Goal: Use online tool/utility: Utilize a website feature to perform a specific function

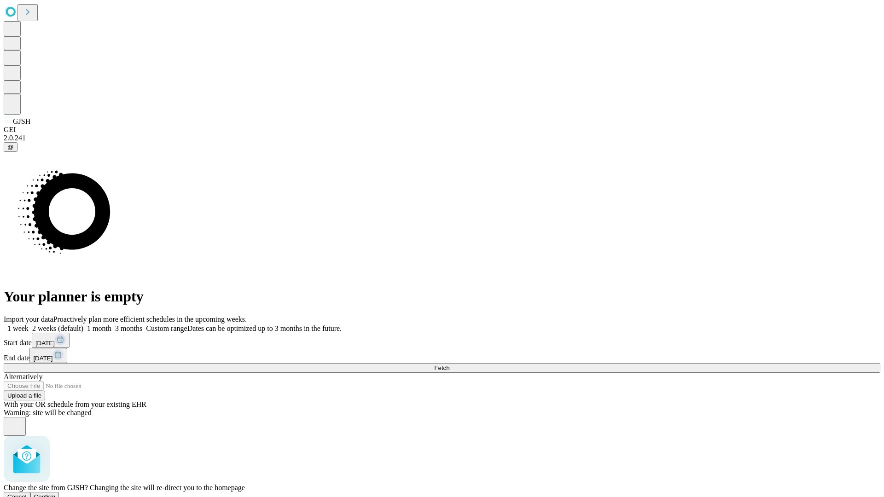
click at [56, 494] on span "Confirm" at bounding box center [45, 497] width 22 height 7
click at [83, 325] on label "2 weeks (default)" at bounding box center [56, 329] width 55 height 8
click at [450, 365] on span "Fetch" at bounding box center [441, 368] width 15 height 7
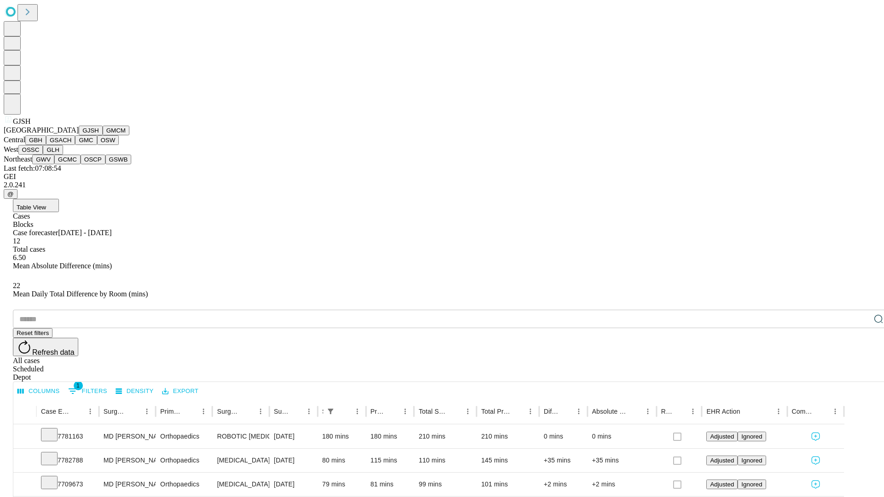
click at [103, 135] on button "GMCM" at bounding box center [116, 131] width 27 height 10
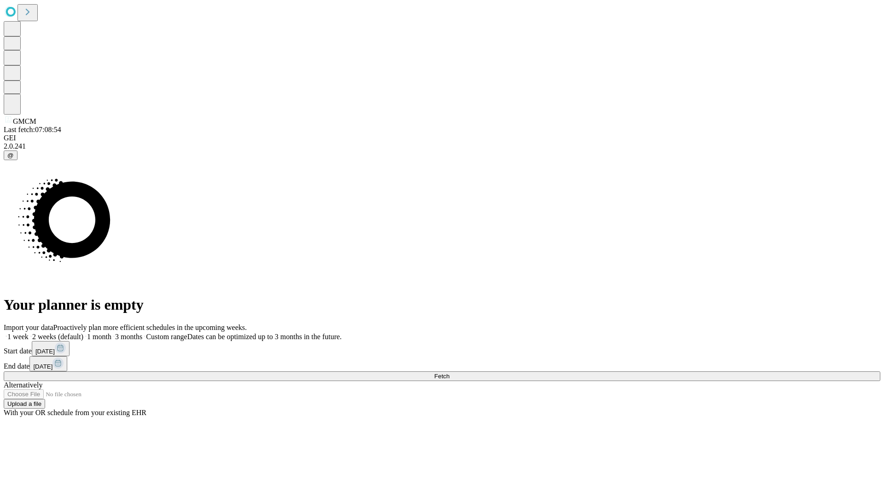
click at [83, 333] on label "2 weeks (default)" at bounding box center [56, 337] width 55 height 8
click at [450, 373] on span "Fetch" at bounding box center [441, 376] width 15 height 7
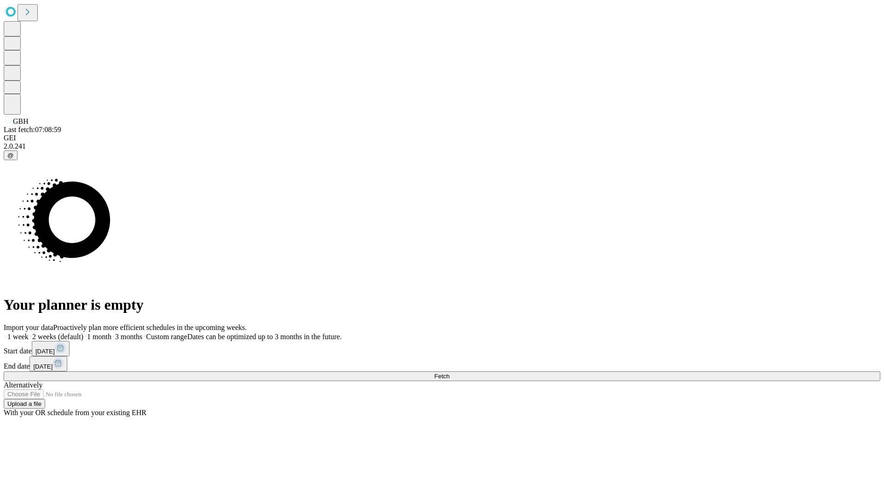
click at [450, 373] on span "Fetch" at bounding box center [441, 376] width 15 height 7
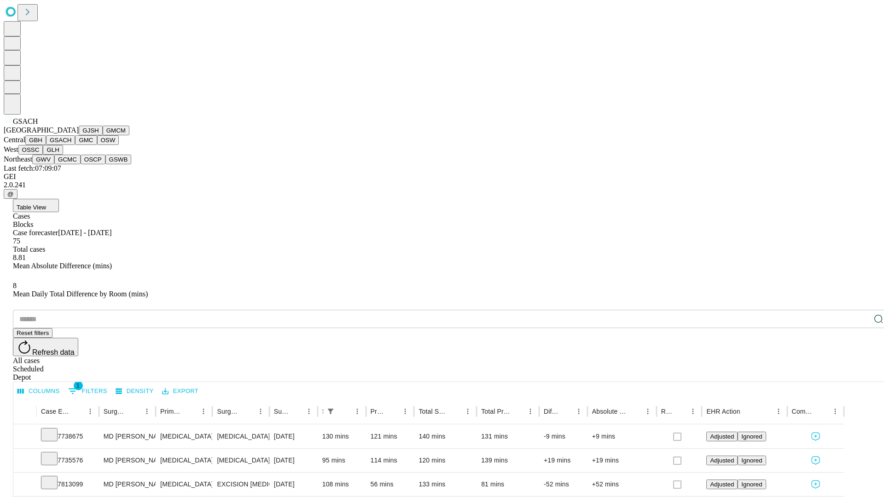
click at [75, 145] on button "GMC" at bounding box center [86, 140] width 22 height 10
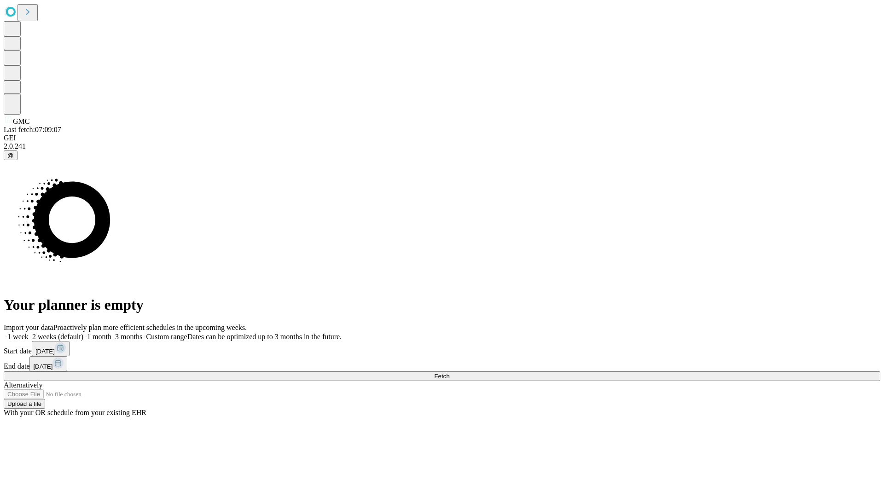
click at [83, 333] on label "2 weeks (default)" at bounding box center [56, 337] width 55 height 8
click at [450, 373] on span "Fetch" at bounding box center [441, 376] width 15 height 7
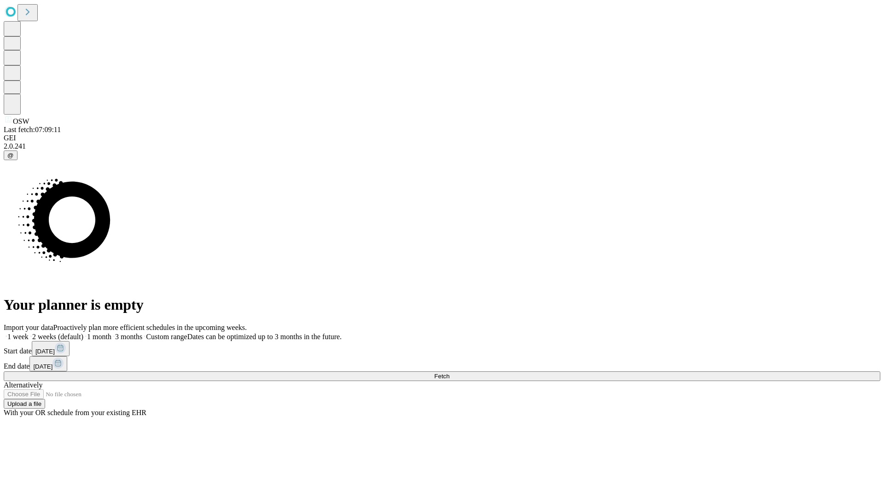
click at [83, 333] on label "2 weeks (default)" at bounding box center [56, 337] width 55 height 8
click at [450, 373] on span "Fetch" at bounding box center [441, 376] width 15 height 7
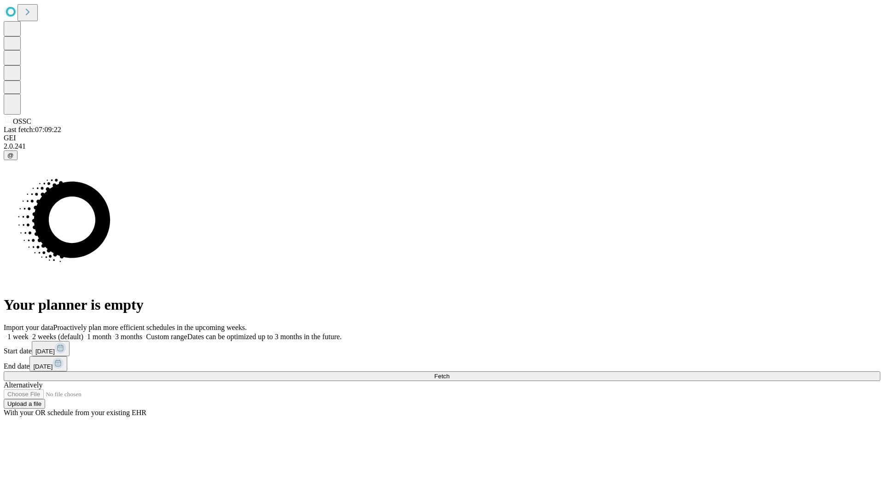
click at [83, 333] on label "2 weeks (default)" at bounding box center [56, 337] width 55 height 8
click at [450, 373] on span "Fetch" at bounding box center [441, 376] width 15 height 7
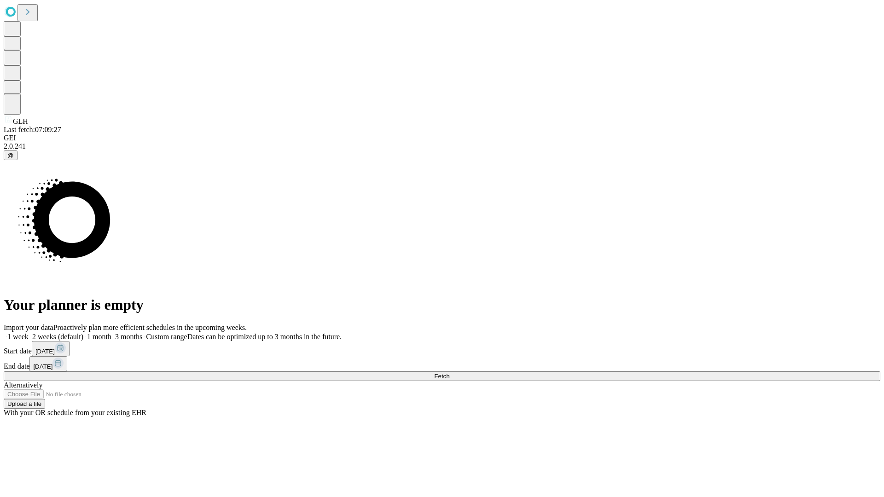
click at [83, 333] on label "2 weeks (default)" at bounding box center [56, 337] width 55 height 8
click at [450, 373] on span "Fetch" at bounding box center [441, 376] width 15 height 7
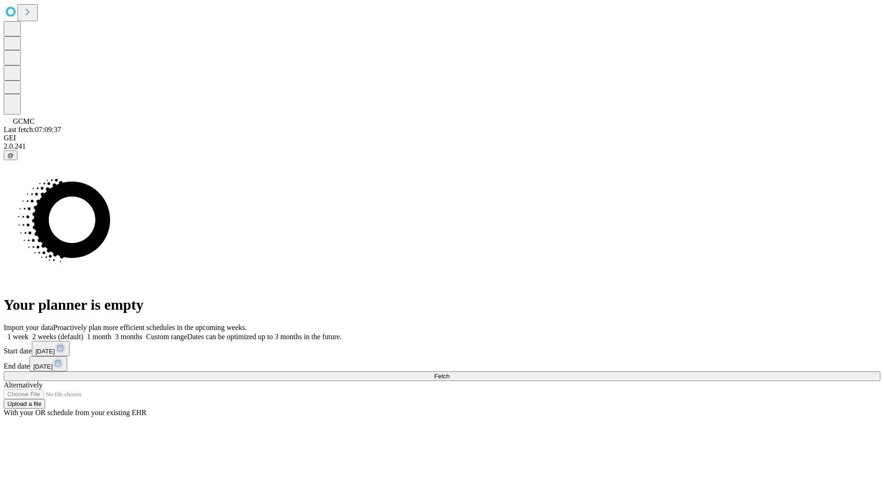
click at [83, 333] on label "2 weeks (default)" at bounding box center [56, 337] width 55 height 8
click at [450, 373] on span "Fetch" at bounding box center [441, 376] width 15 height 7
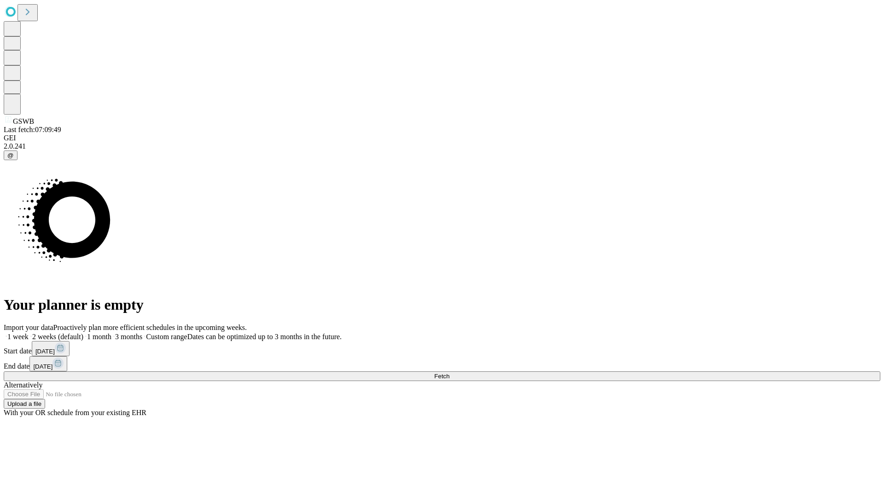
click at [83, 333] on label "2 weeks (default)" at bounding box center [56, 337] width 55 height 8
click at [450, 373] on span "Fetch" at bounding box center [441, 376] width 15 height 7
